Goal: Register for event/course

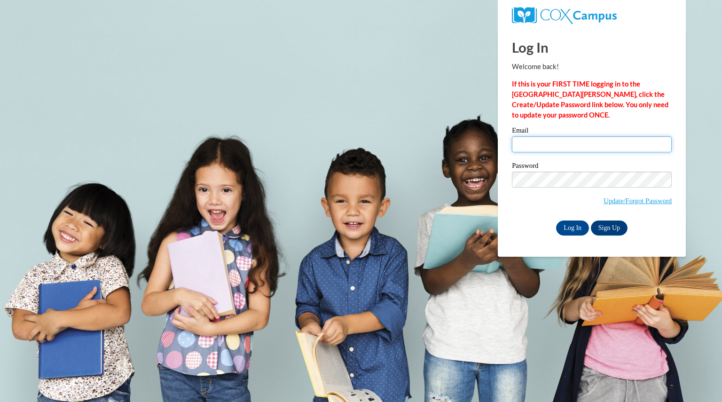
click at [551, 148] on input "Email" at bounding box center [592, 144] width 160 height 16
type input "yangphoua@aasd.k12.wi.us"
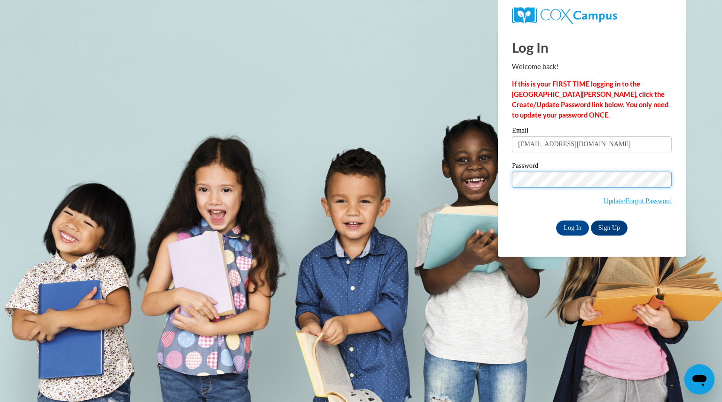
click at [556, 220] on input "Log In" at bounding box center [572, 227] width 33 height 15
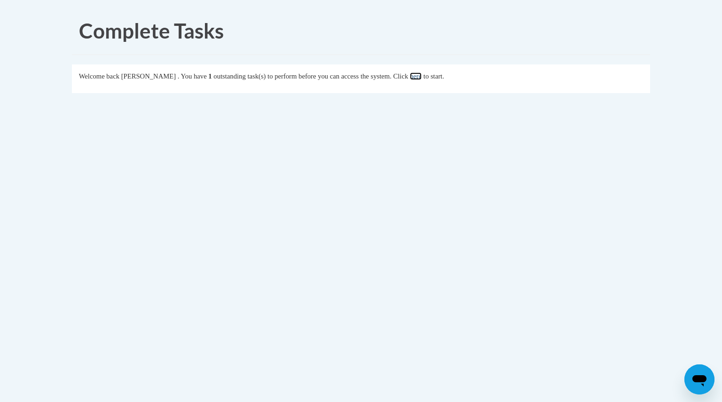
click at [422, 73] on link "here" at bounding box center [416, 76] width 12 height 8
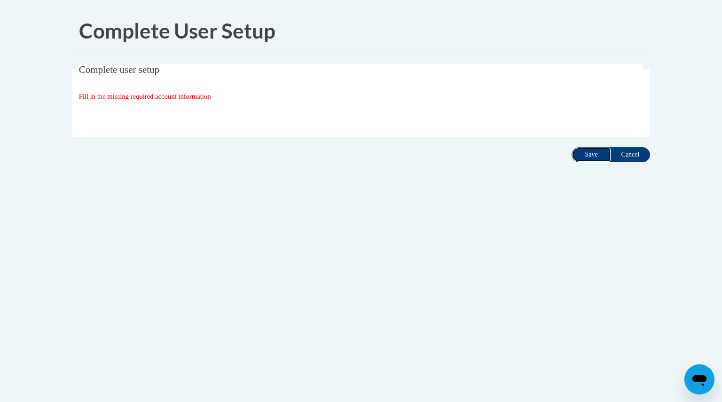
click at [598, 154] on input "Save" at bounding box center [590, 154] width 39 height 15
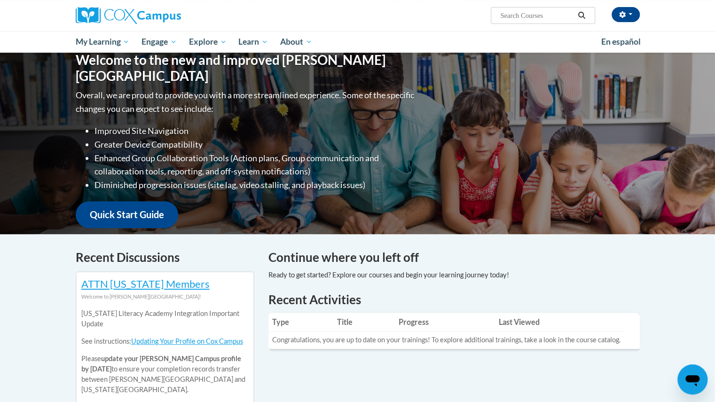
scroll to position [95, 0]
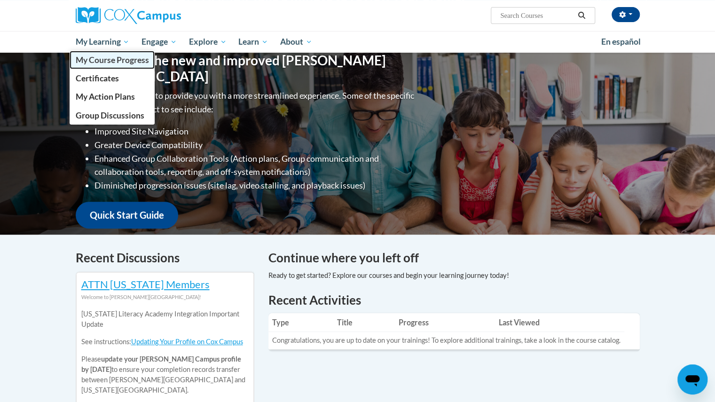
click at [102, 62] on span "My Course Progress" at bounding box center [111, 60] width 73 height 10
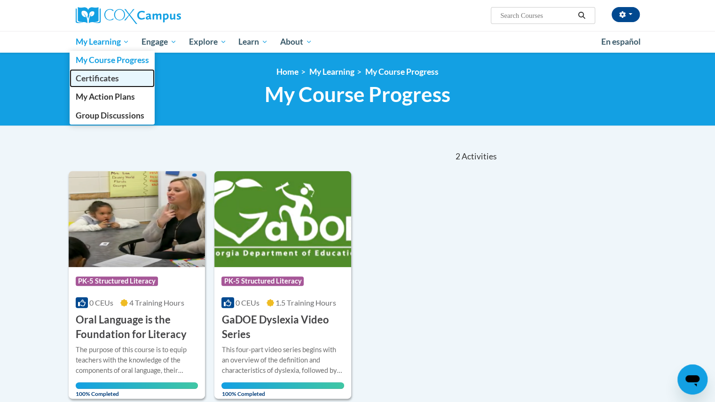
click at [106, 76] on span "Certificates" at bounding box center [96, 78] width 43 height 10
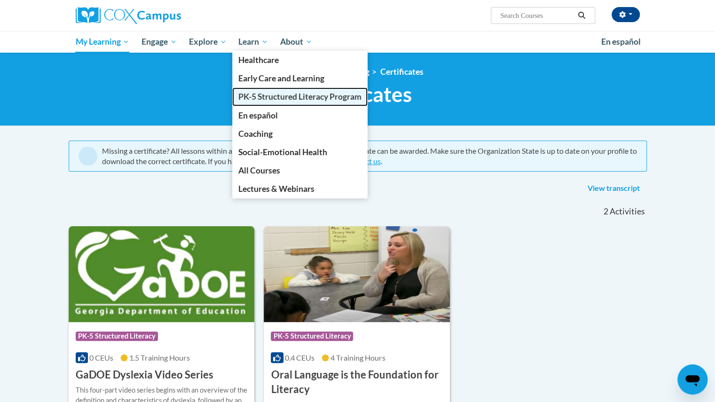
click at [281, 100] on span "PK-5 Structured Literacy Program" at bounding box center [299, 97] width 123 height 10
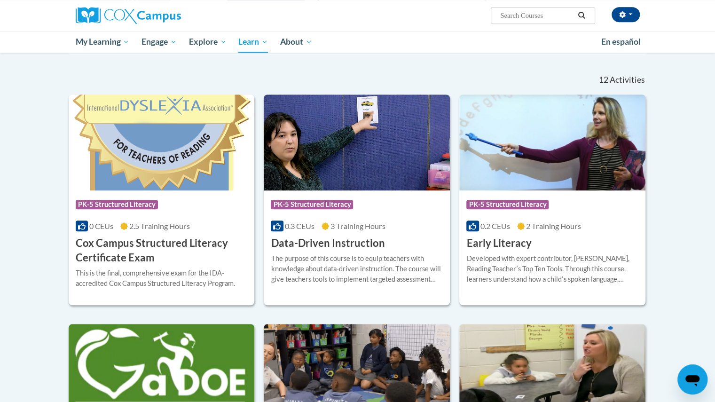
scroll to position [264, 0]
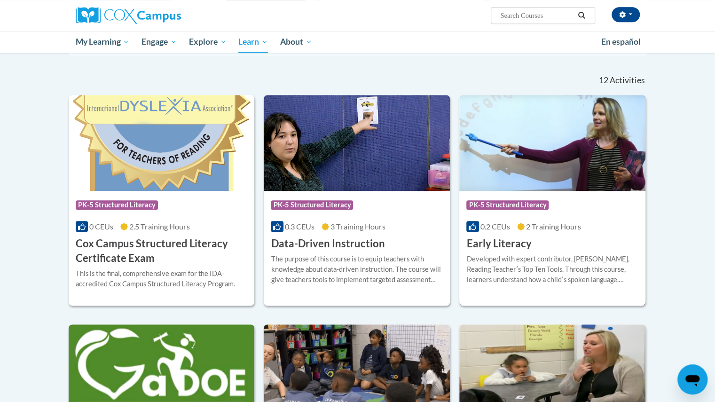
click at [508, 242] on h3 "Early Literacy" at bounding box center [498, 243] width 65 height 15
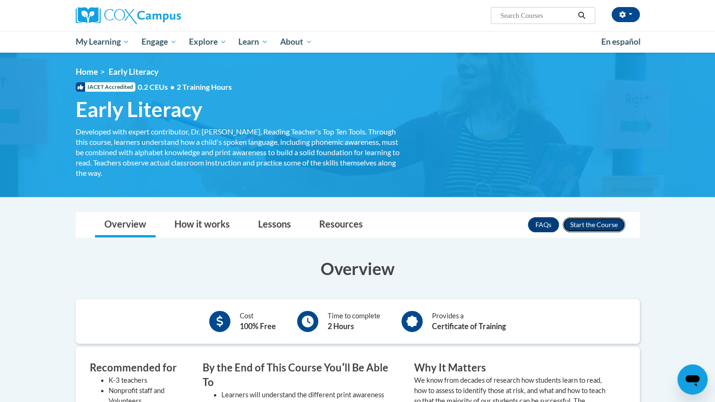
click at [603, 223] on button "Enroll" at bounding box center [593, 224] width 62 height 15
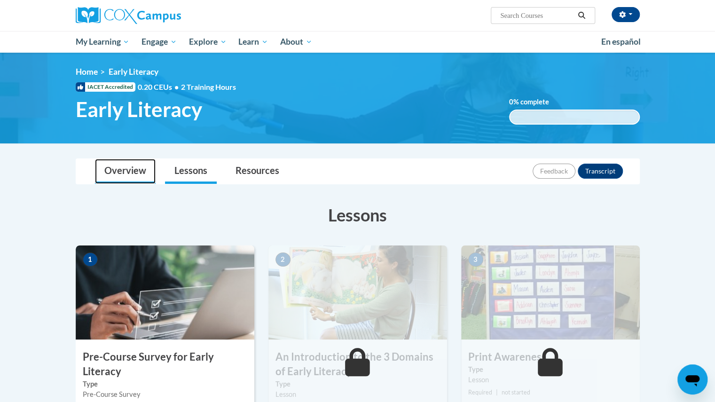
click at [125, 169] on link "Overview" at bounding box center [125, 171] width 61 height 25
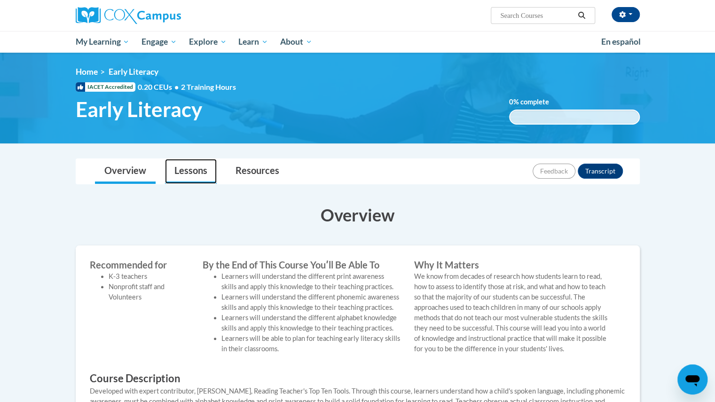
click at [185, 169] on link "Lessons" at bounding box center [191, 171] width 52 height 25
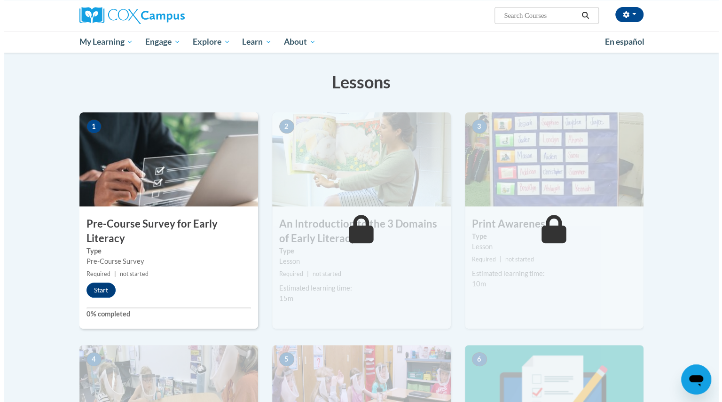
scroll to position [133, 0]
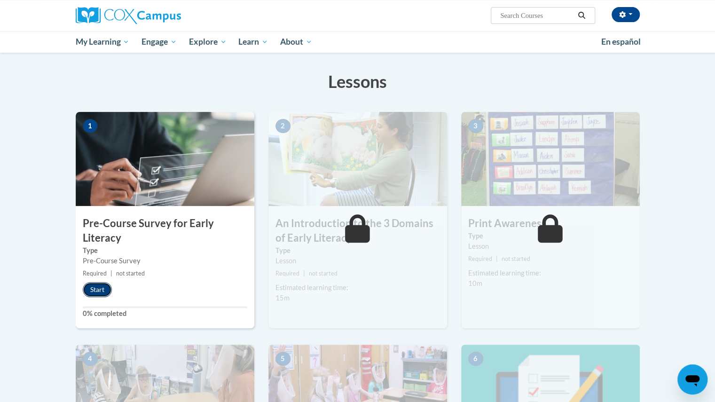
click at [101, 284] on button "Start" at bounding box center [97, 289] width 29 height 15
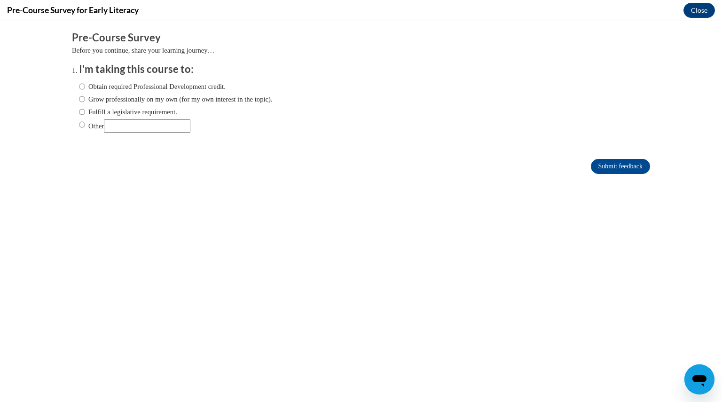
scroll to position [0, 0]
click at [79, 83] on input "Obtain required Professional Development credit." at bounding box center [82, 86] width 6 height 10
radio input "true"
click at [617, 171] on input "Submit feedback" at bounding box center [620, 166] width 59 height 15
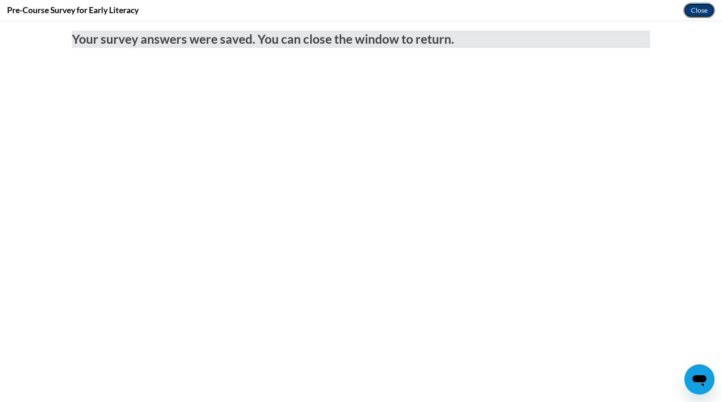
click at [703, 7] on button "Close" at bounding box center [698, 10] width 31 height 15
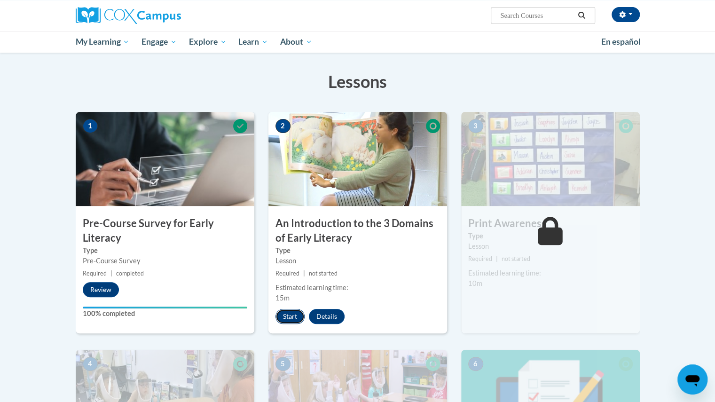
click at [289, 312] on button "Start" at bounding box center [289, 316] width 29 height 15
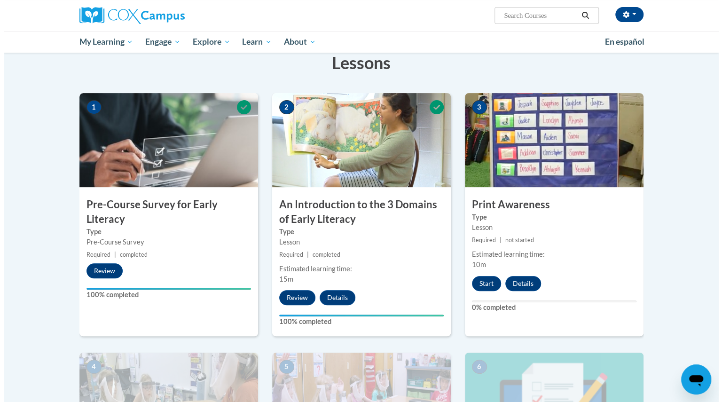
scroll to position [153, 0]
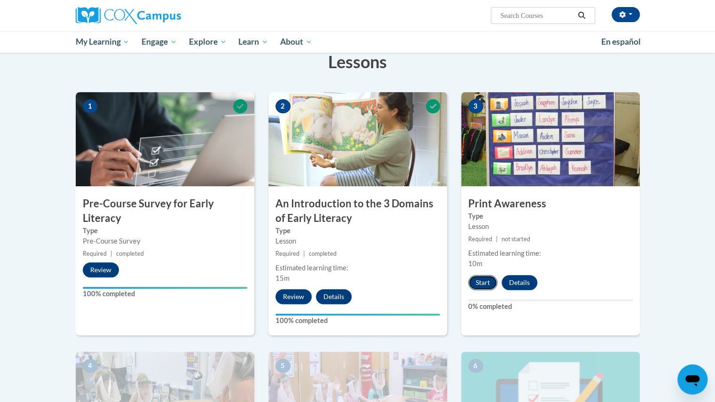
click at [480, 275] on button "Start" at bounding box center [482, 282] width 29 height 15
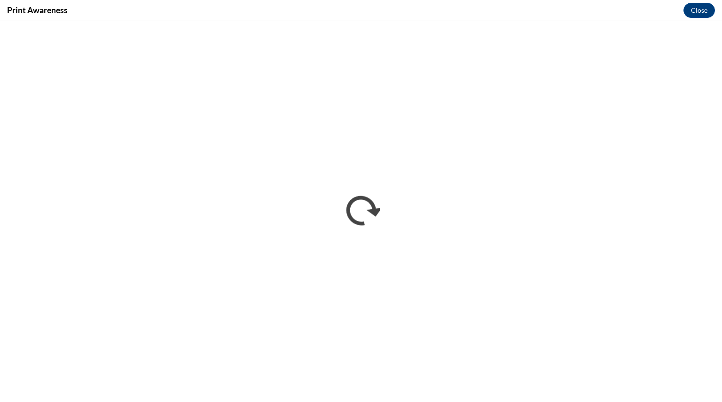
scroll to position [0, 0]
